Goal: Transaction & Acquisition: Purchase product/service

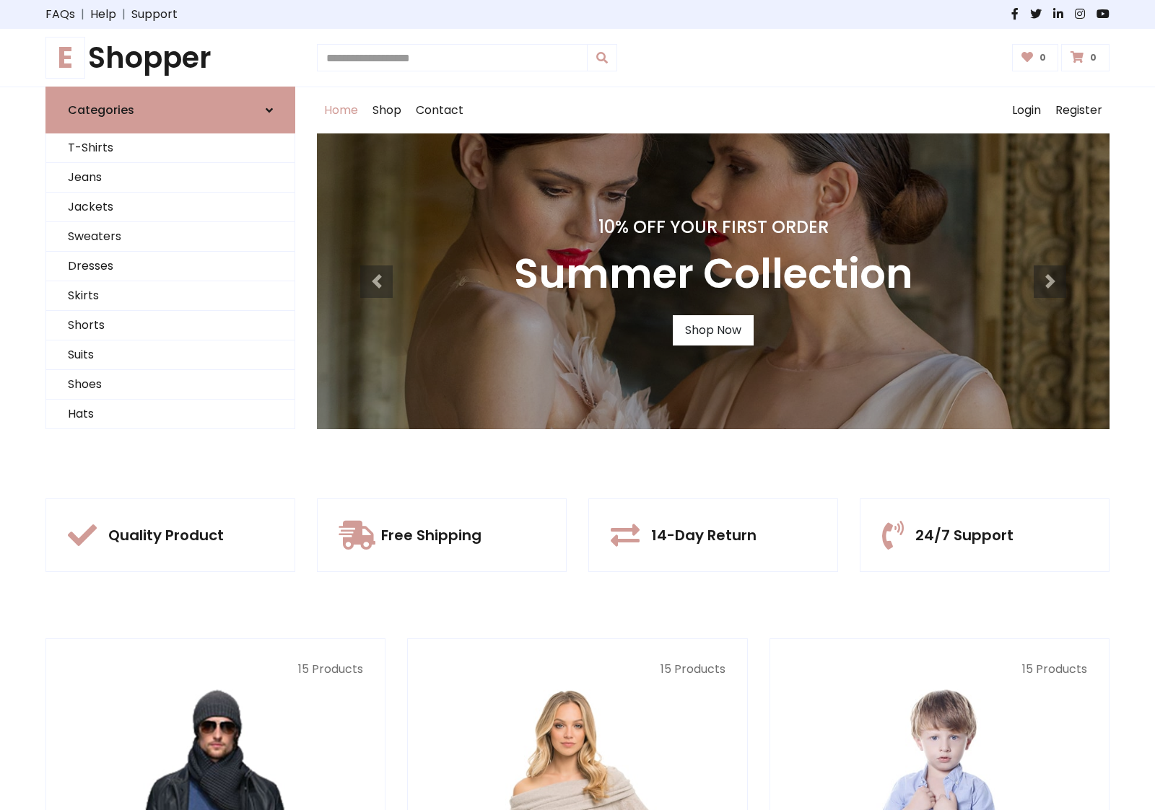
click at [577, 405] on div "10% Off Your First Order Summer Collection Shop Now" at bounding box center [713, 281] width 792 height 296
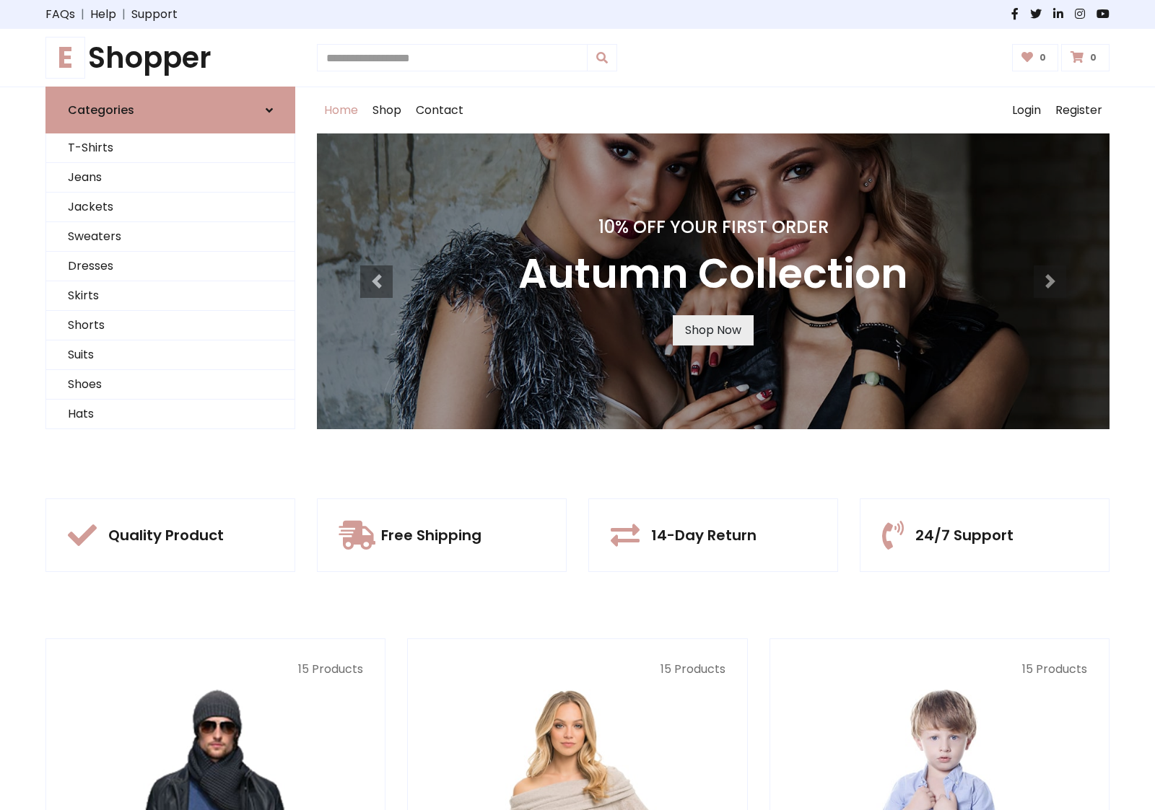
click at [712, 330] on link "Shop Now" at bounding box center [713, 330] width 81 height 30
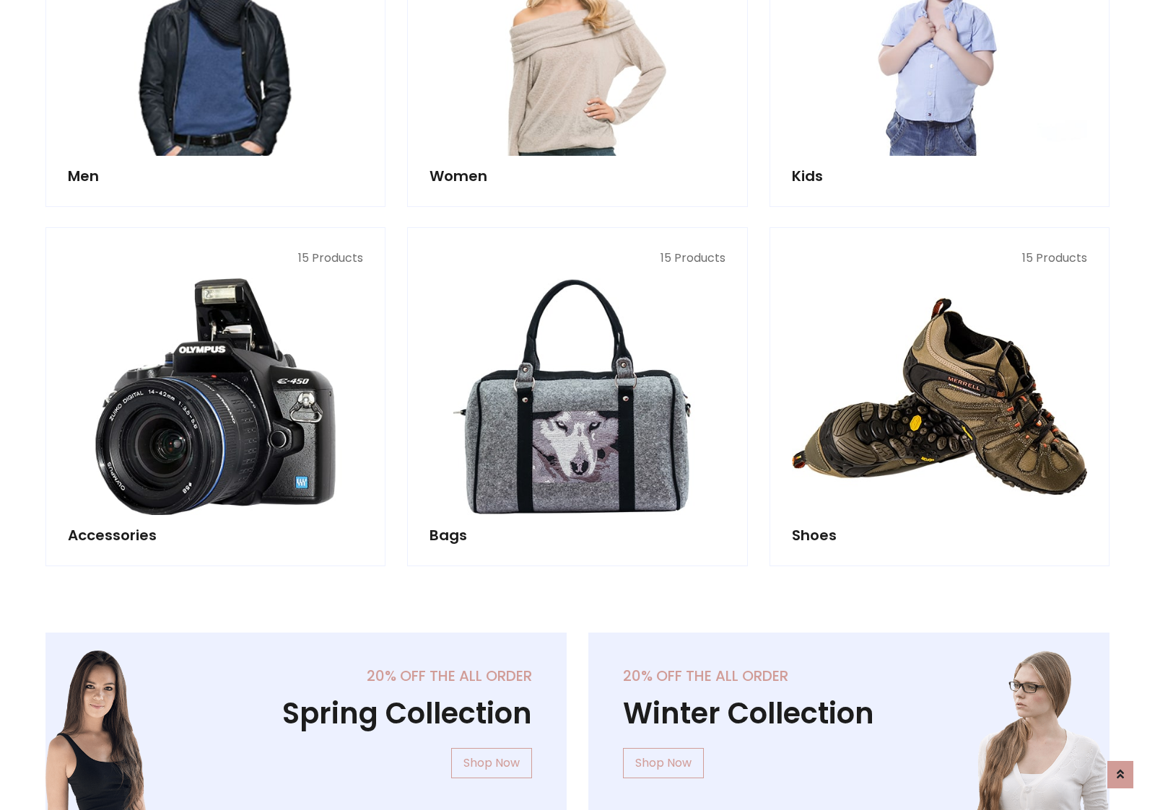
scroll to position [1439, 0]
